Goal: Task Accomplishment & Management: Manage account settings

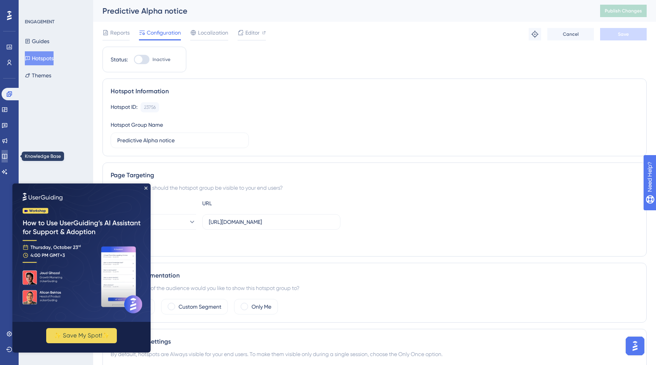
click at [8, 156] on icon at bounding box center [5, 156] width 6 height 6
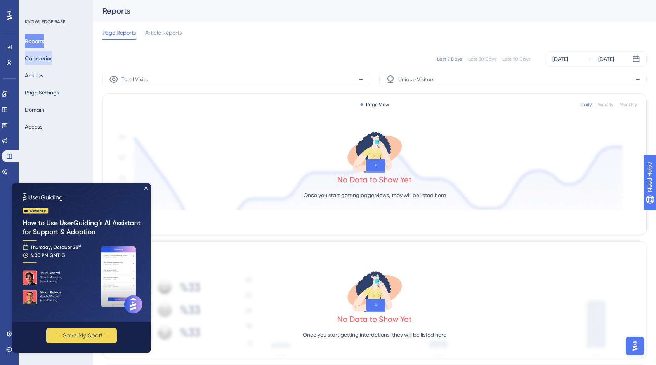
click at [52, 58] on button "Categories" at bounding box center [39, 58] width 28 height 14
click at [146, 187] on icon "Close Preview" at bounding box center [145, 187] width 3 height 3
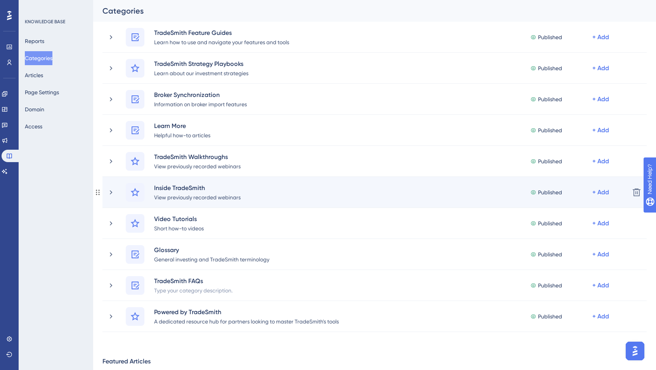
scroll to position [83, 0]
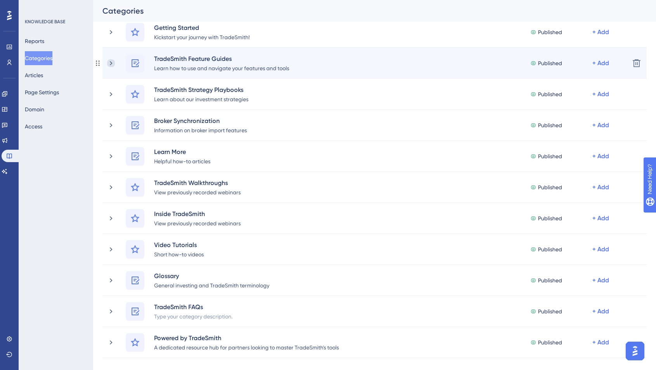
click at [108, 63] on icon at bounding box center [111, 63] width 8 height 8
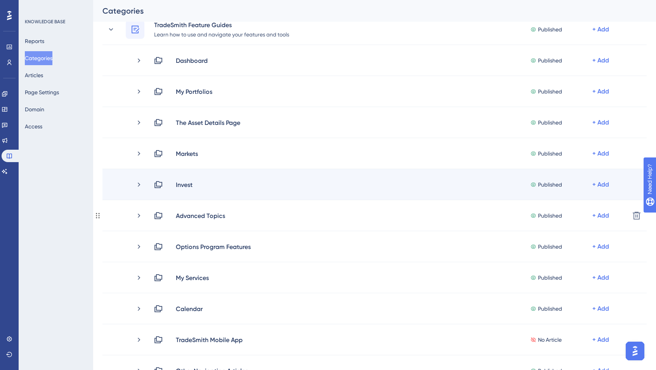
scroll to position [106, 0]
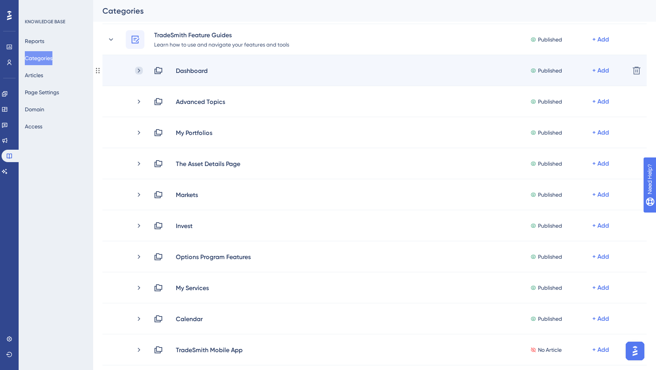
click at [138, 69] on icon at bounding box center [139, 71] width 8 height 8
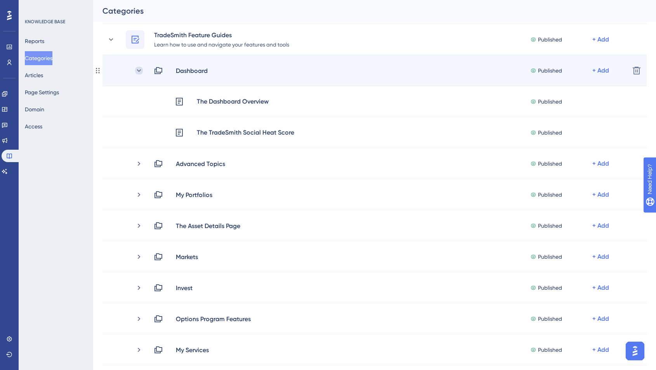
click at [140, 69] on icon at bounding box center [139, 71] width 8 height 8
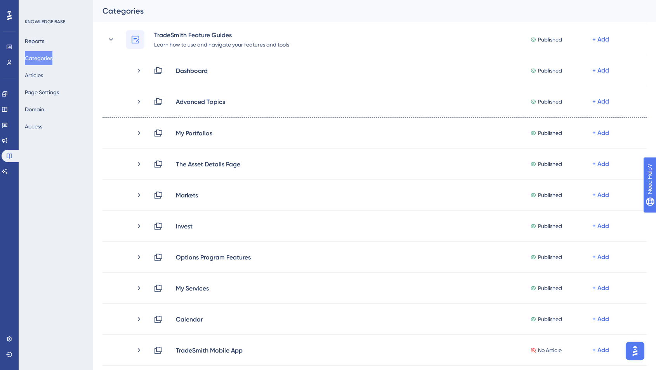
scroll to position [233, 0]
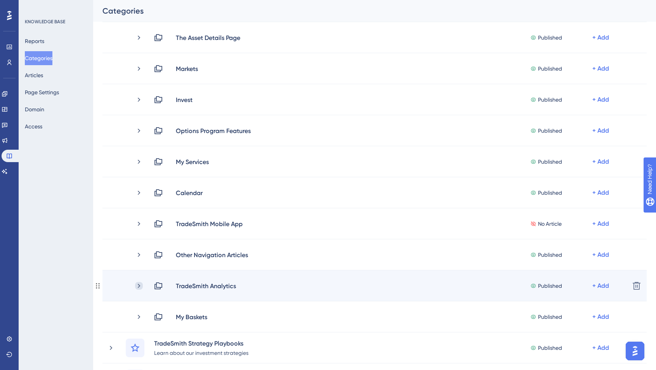
click at [138, 285] on icon at bounding box center [139, 286] width 8 height 8
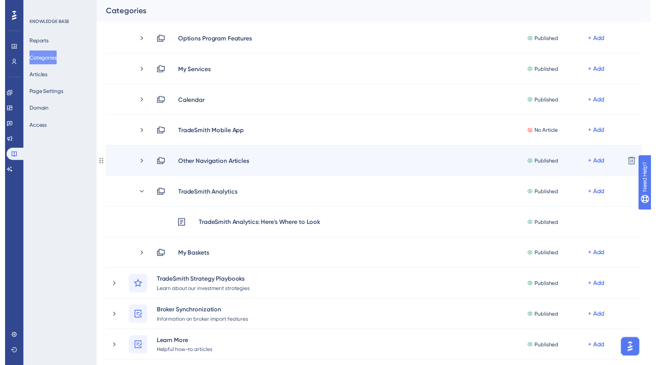
scroll to position [0, 0]
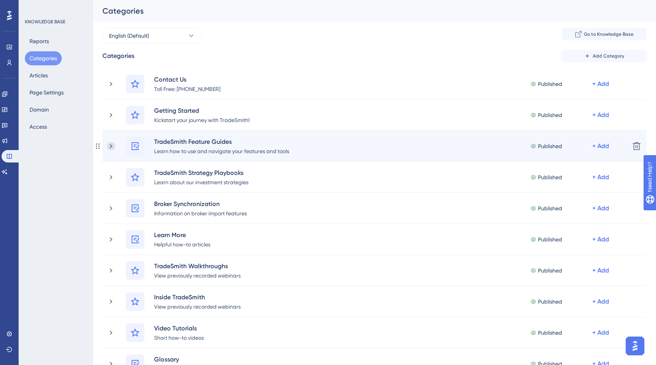
click at [112, 145] on icon at bounding box center [111, 146] width 8 height 8
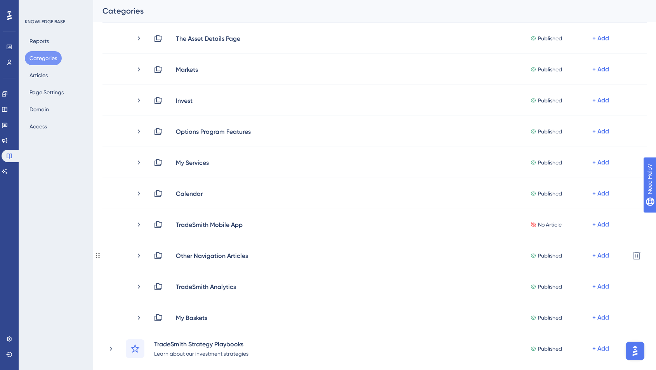
scroll to position [268, 0]
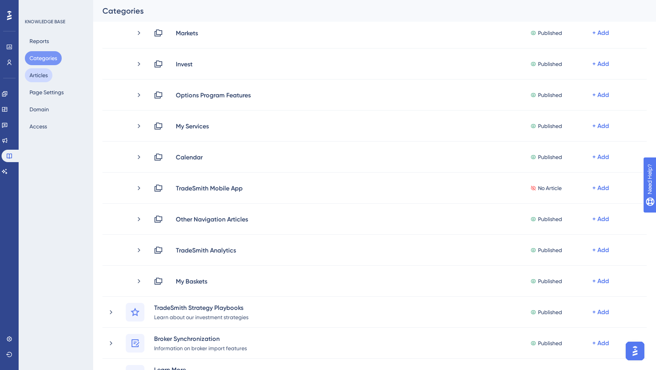
click at [43, 76] on button "Articles" at bounding box center [39, 75] width 28 height 14
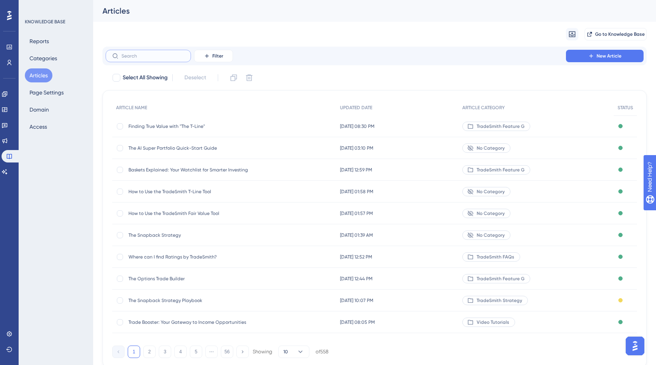
click at [161, 58] on input "text" at bounding box center [153, 55] width 63 height 5
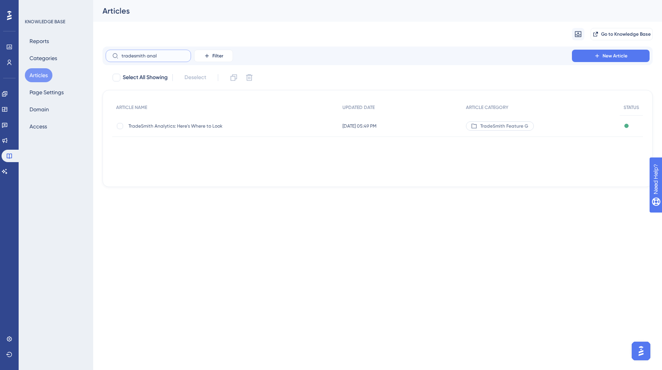
type input "tradesmith anal"
click at [154, 126] on span "TradeSmith Analytics: Here's Where to Look" at bounding box center [190, 126] width 124 height 6
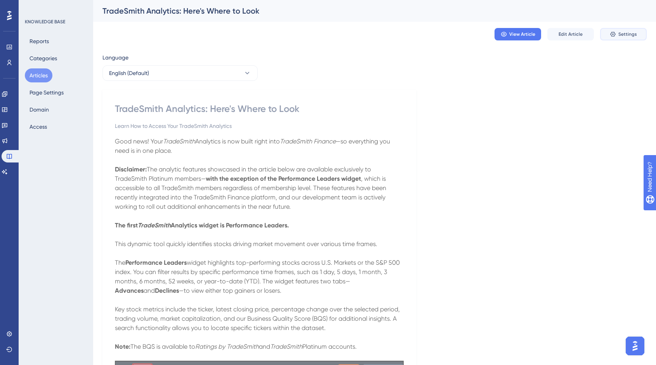
click at [625, 36] on span "Settings" at bounding box center [627, 34] width 19 height 6
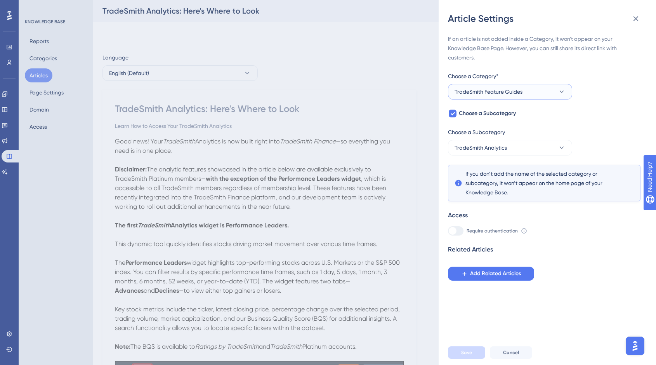
click at [563, 90] on icon at bounding box center [562, 92] width 8 height 8
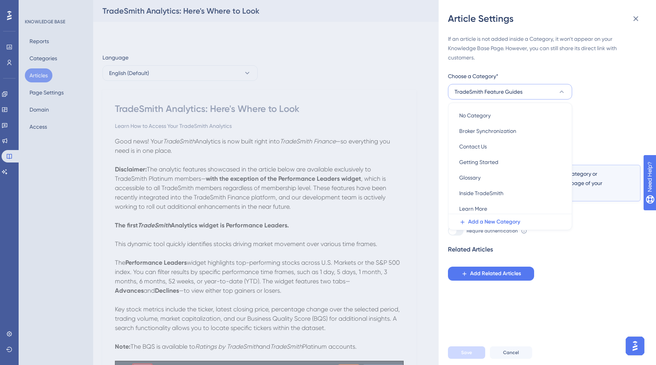
click at [563, 90] on icon at bounding box center [562, 92] width 8 height 8
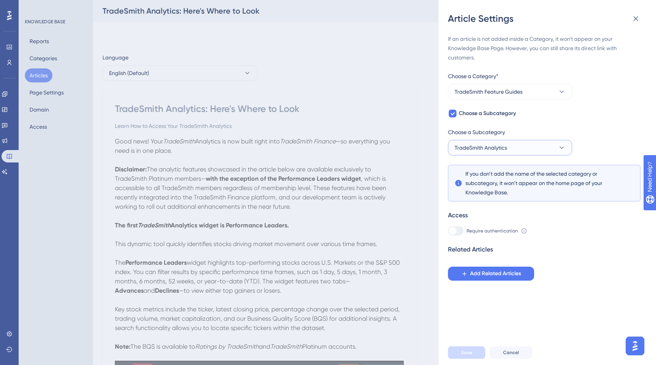
click at [563, 146] on icon at bounding box center [562, 148] width 8 height 8
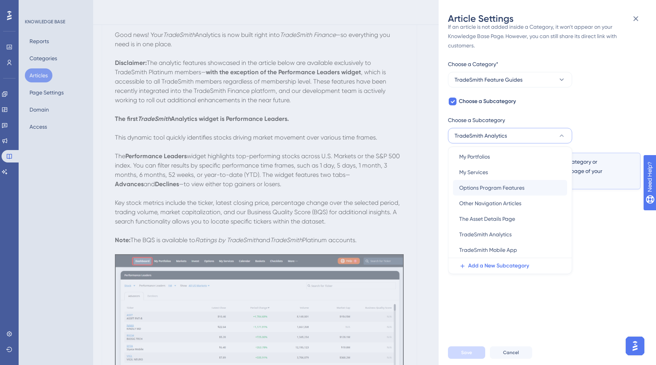
scroll to position [22, 0]
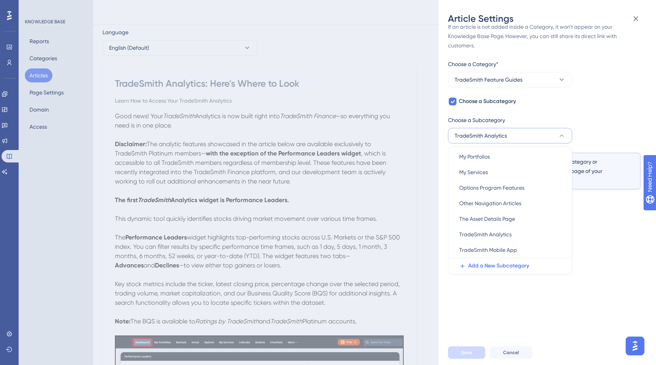
click at [562, 135] on icon at bounding box center [562, 135] width 4 height 2
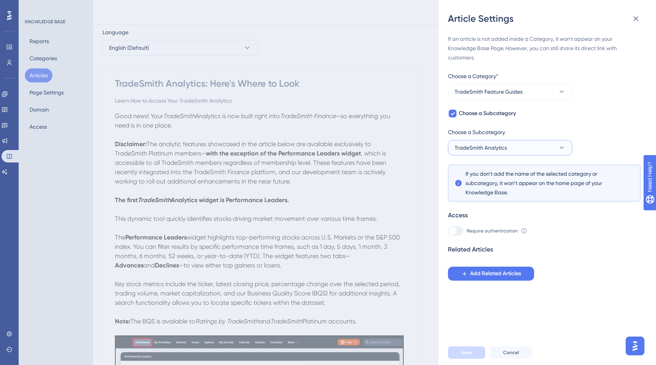
drag, startPoint x: 514, startPoint y: 149, endPoint x: 466, endPoint y: 149, distance: 48.5
click at [466, 149] on button "TradeSmith Analytics" at bounding box center [510, 148] width 124 height 16
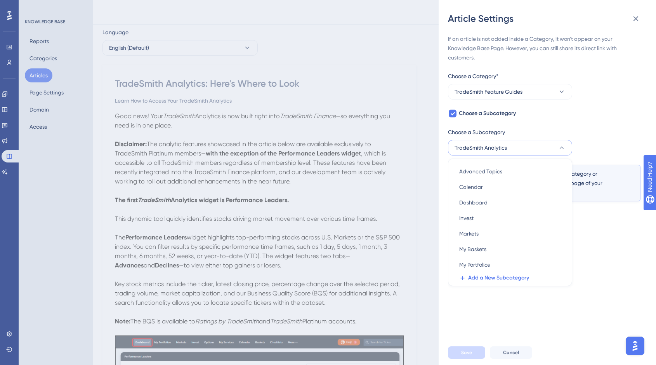
scroll to position [12, 0]
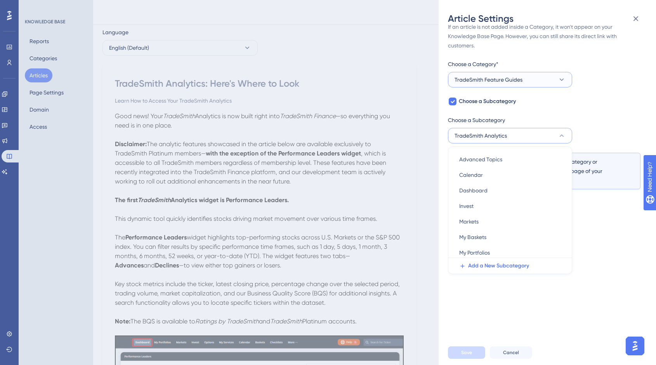
click at [534, 75] on button "TradeSmith Feature Guides" at bounding box center [510, 80] width 124 height 16
drag, startPoint x: 481, startPoint y: 104, endPoint x: 491, endPoint y: 102, distance: 10.2
click at [481, 103] on span "No Category" at bounding box center [474, 103] width 31 height 9
checkbox input "false"
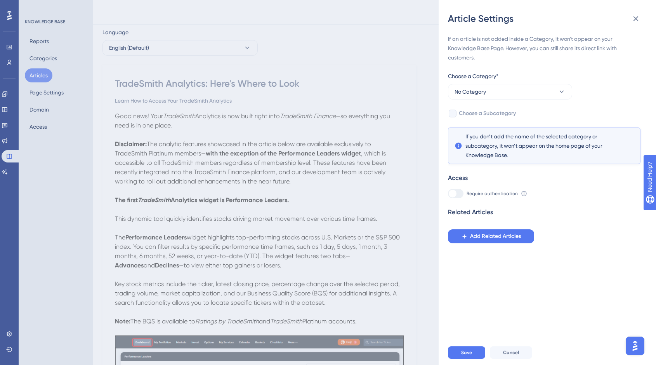
scroll to position [0, 0]
drag, startPoint x: 463, startPoint y: 356, endPoint x: 511, endPoint y: 307, distance: 68.4
click at [464, 355] on span "Save" at bounding box center [466, 352] width 11 height 6
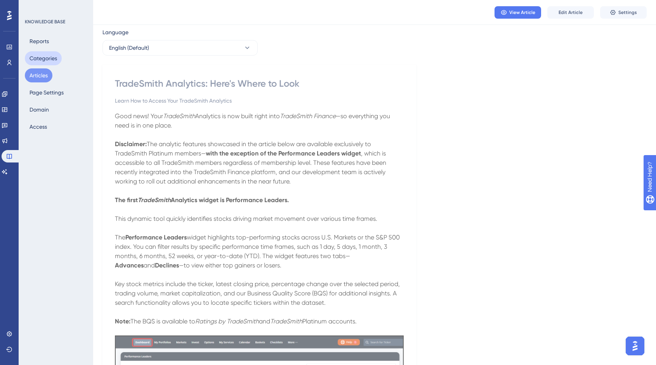
click at [47, 59] on button "Categories" at bounding box center [43, 58] width 37 height 14
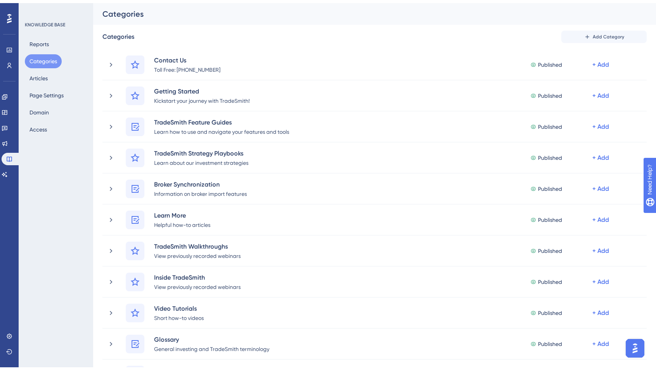
scroll to position [167, 0]
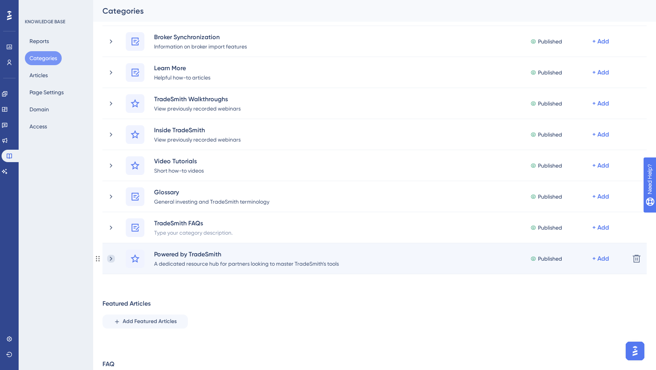
click at [112, 260] on icon at bounding box center [111, 259] width 8 height 8
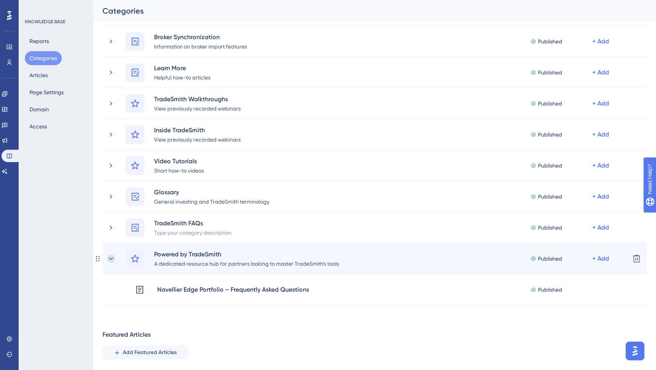
click at [112, 260] on icon at bounding box center [111, 259] width 8 height 8
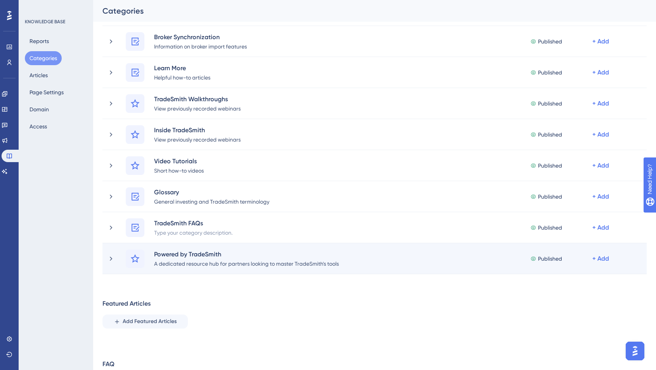
scroll to position [123, 0]
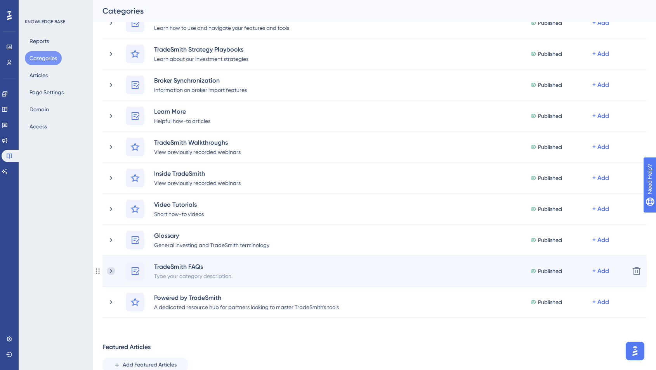
click at [113, 272] on icon at bounding box center [111, 271] width 8 height 8
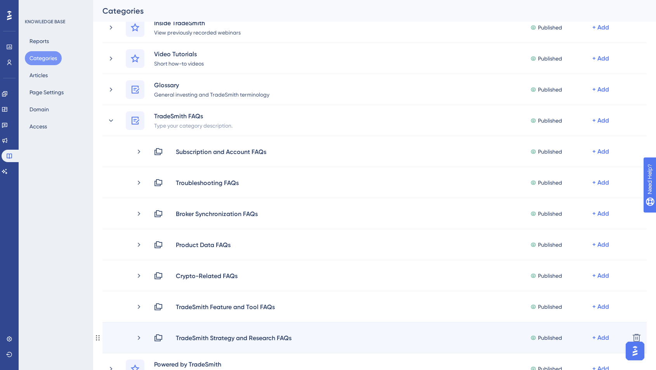
scroll to position [326, 0]
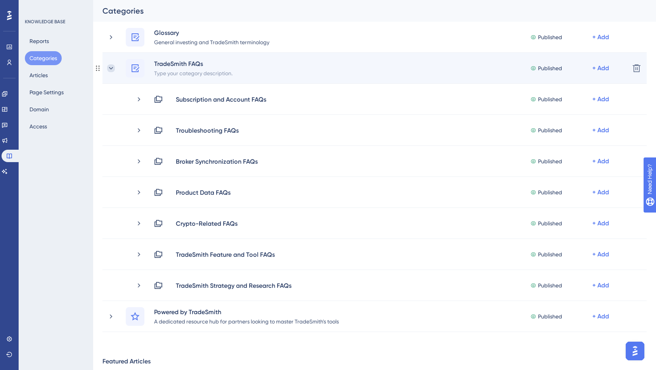
click at [112, 68] on icon at bounding box center [111, 68] width 8 height 8
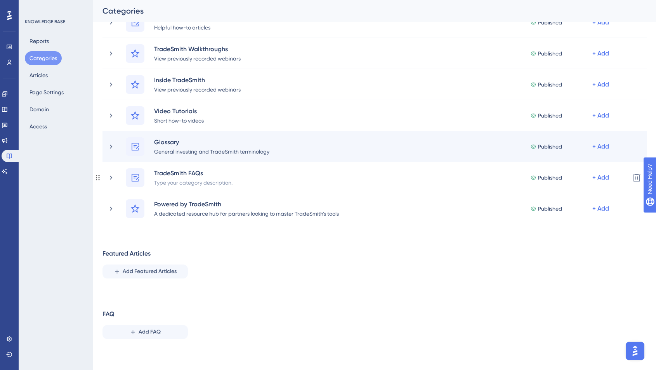
scroll to position [97, 0]
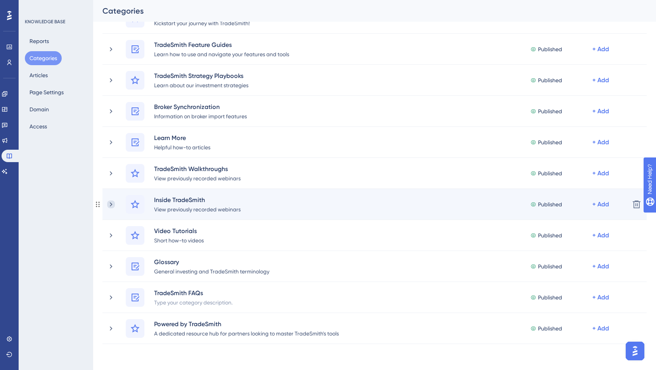
click at [110, 204] on icon at bounding box center [111, 205] width 8 height 8
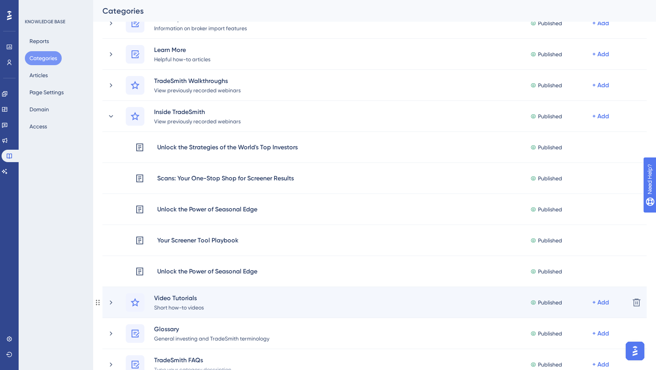
scroll to position [196, 0]
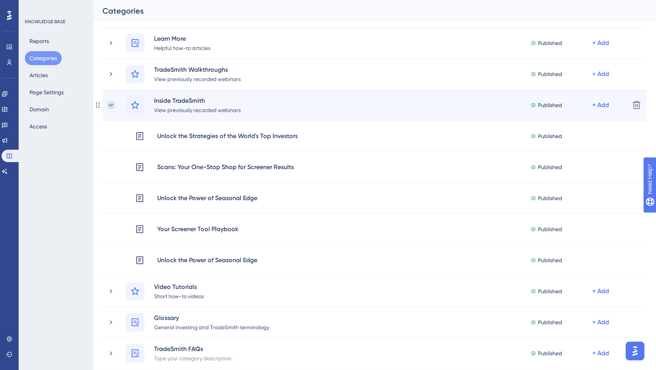
click at [111, 104] on icon at bounding box center [111, 105] width 8 height 8
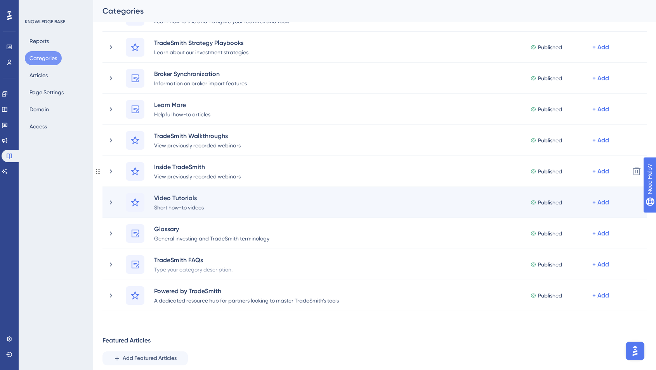
scroll to position [45, 0]
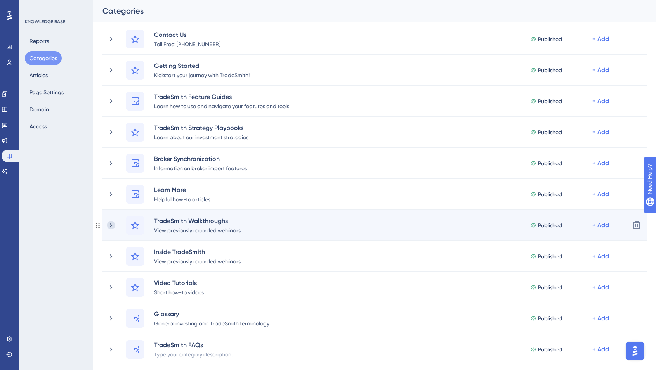
click at [110, 226] on icon at bounding box center [111, 225] width 2 height 4
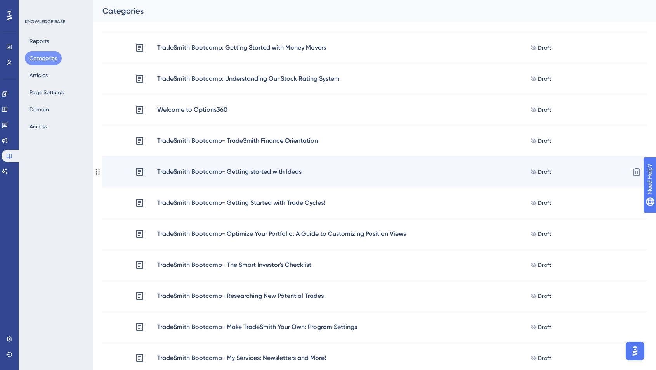
scroll to position [161, 0]
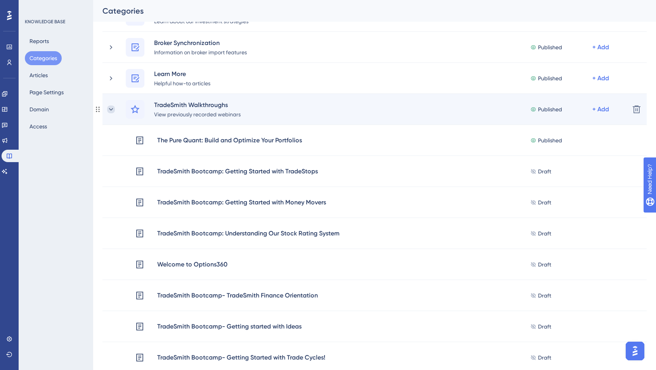
click at [111, 109] on icon at bounding box center [111, 109] width 4 height 2
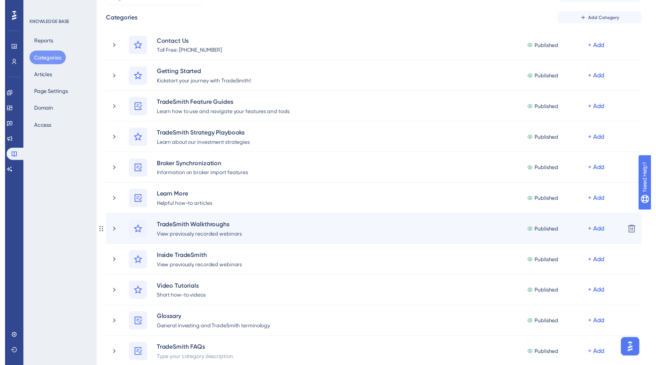
scroll to position [14, 0]
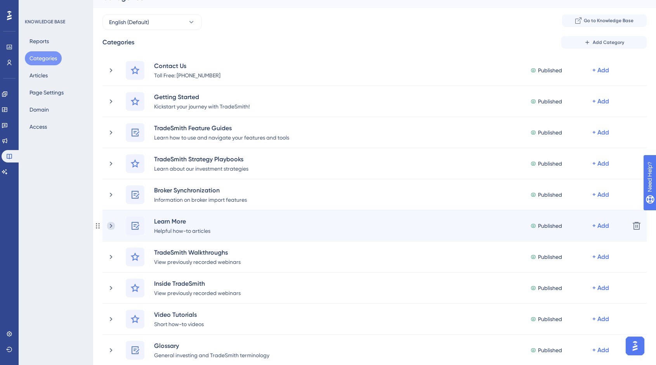
click at [110, 225] on icon at bounding box center [111, 226] width 8 height 8
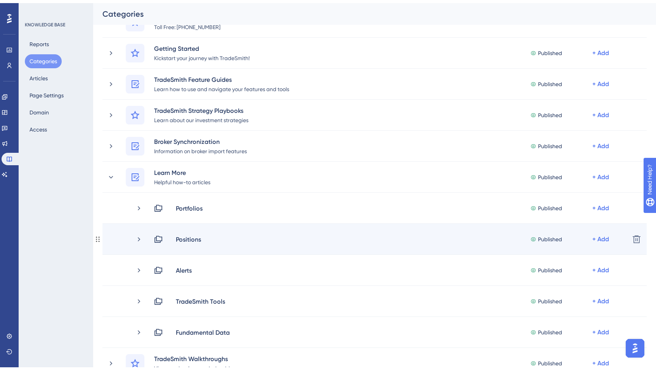
scroll to position [77, 0]
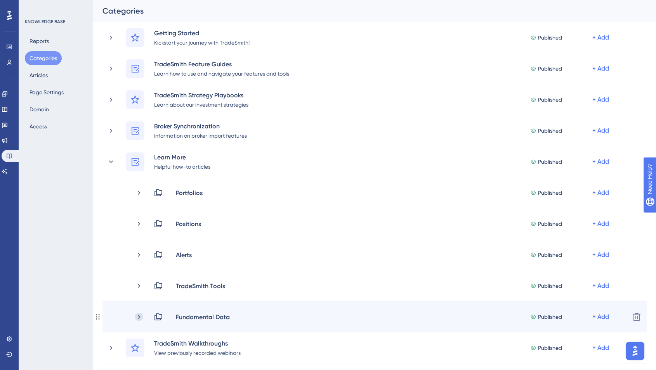
click at [139, 318] on icon at bounding box center [139, 317] width 2 height 4
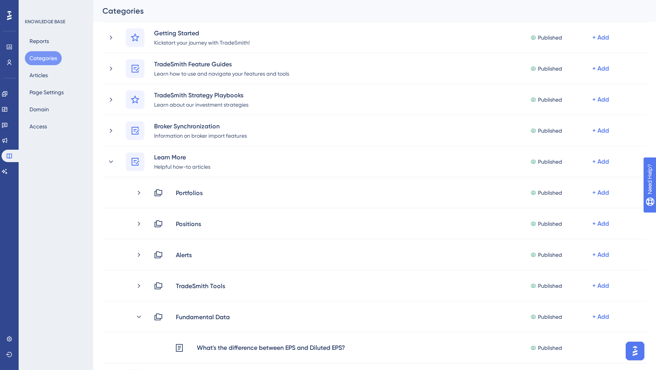
scroll to position [170, 0]
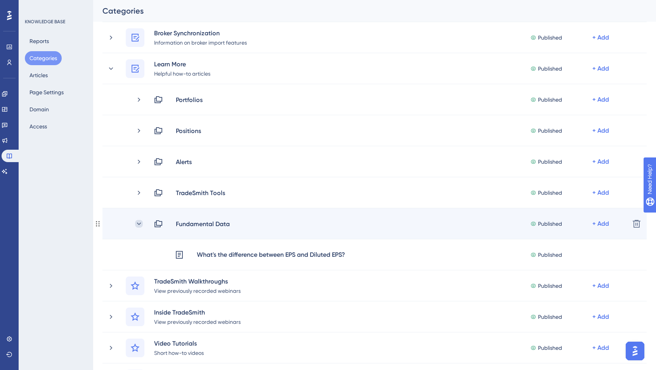
click at [136, 222] on icon at bounding box center [139, 224] width 8 height 8
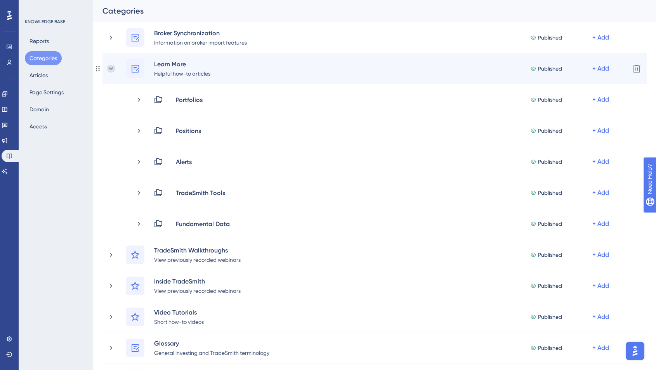
click at [111, 68] on icon at bounding box center [111, 68] width 4 height 2
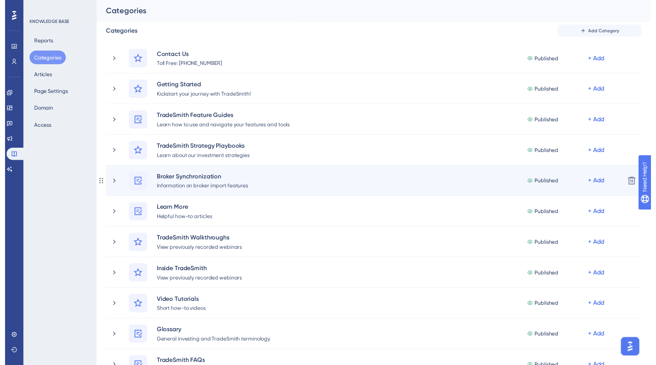
scroll to position [0, 0]
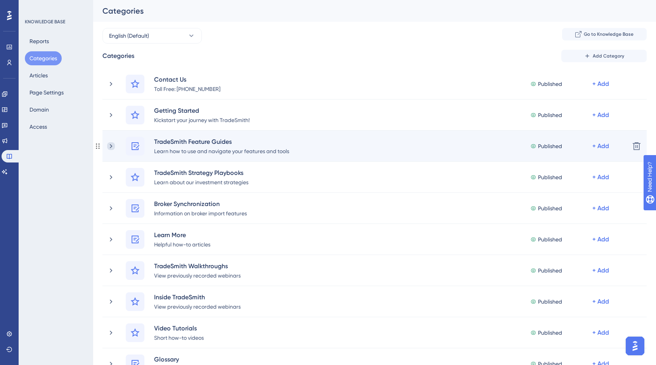
click at [112, 146] on icon at bounding box center [111, 146] width 2 height 4
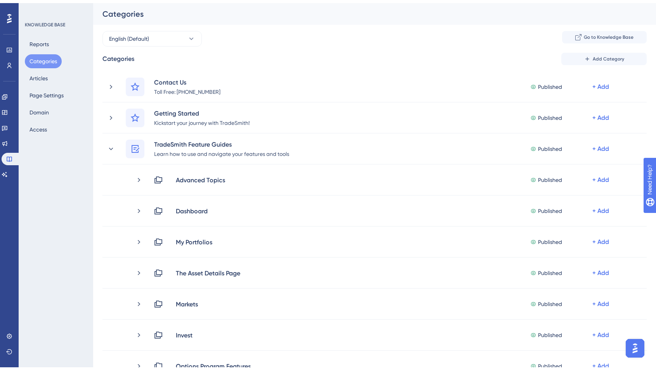
scroll to position [287, 0]
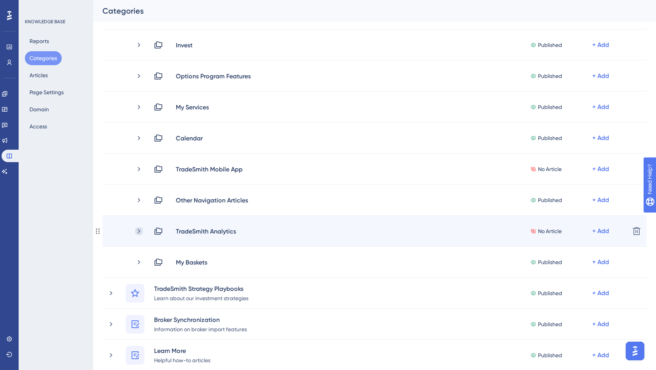
click at [139, 229] on icon at bounding box center [139, 231] width 8 height 8
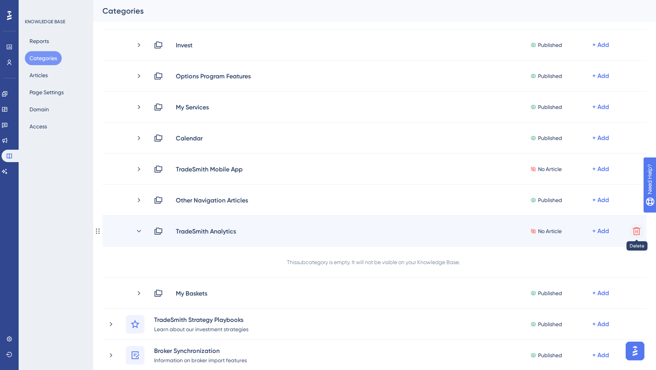
click at [637, 229] on icon at bounding box center [636, 231] width 9 height 9
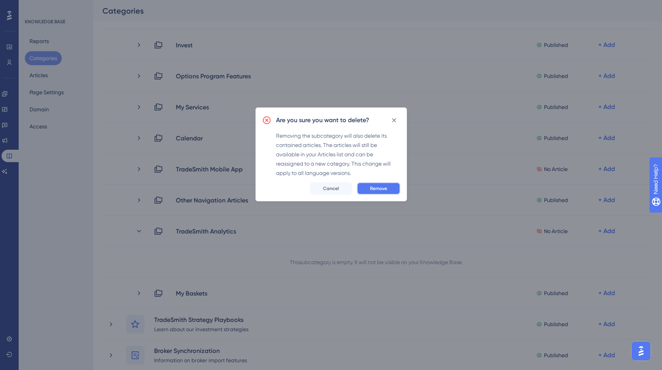
click at [380, 187] on span "Remove" at bounding box center [378, 189] width 17 height 6
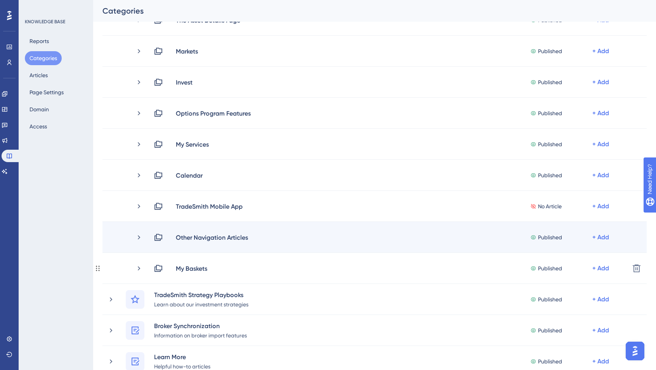
scroll to position [224, 0]
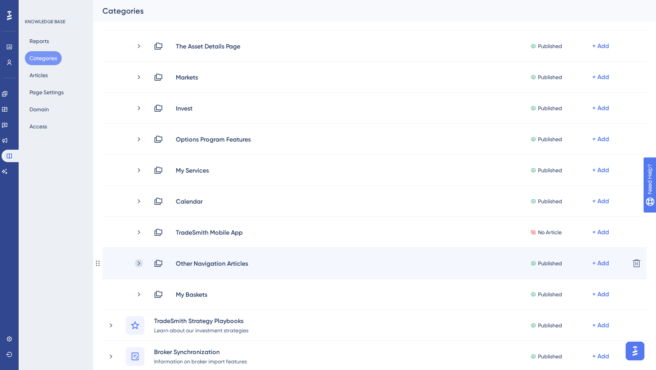
click at [136, 262] on icon at bounding box center [139, 264] width 8 height 8
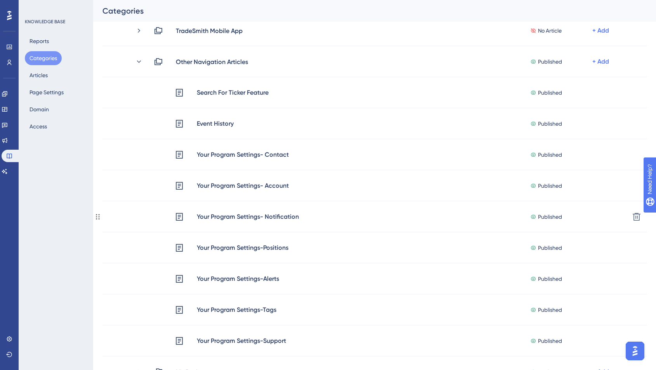
scroll to position [371, 0]
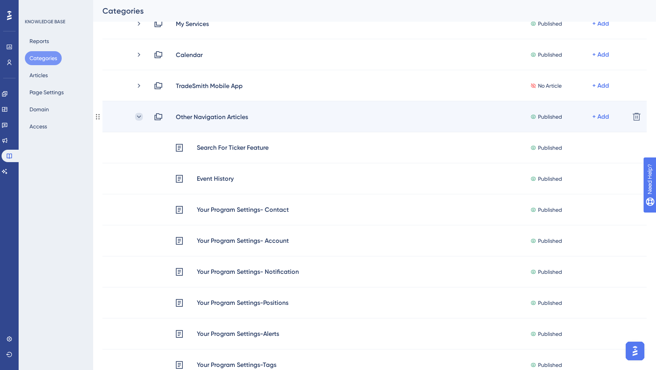
click at [140, 116] on icon at bounding box center [139, 117] width 8 height 8
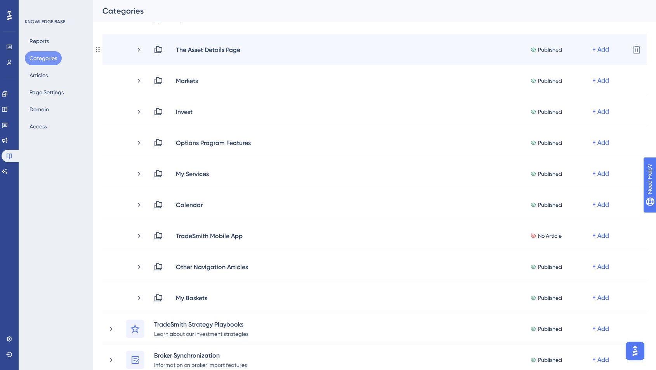
scroll to position [36, 0]
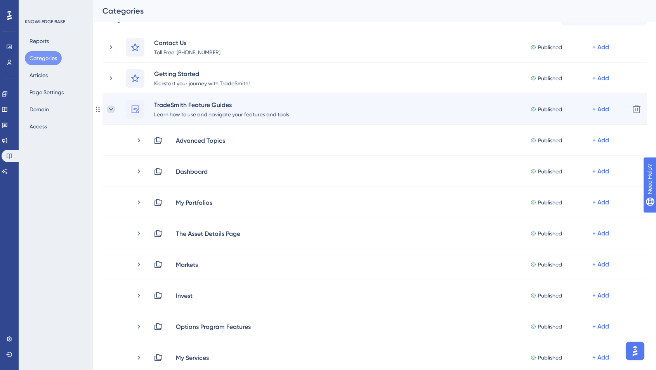
click at [112, 109] on icon at bounding box center [111, 110] width 8 height 8
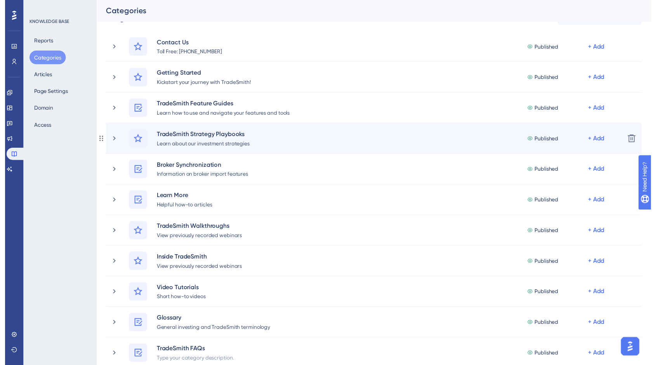
scroll to position [0, 0]
